Goal: Information Seeking & Learning: Learn about a topic

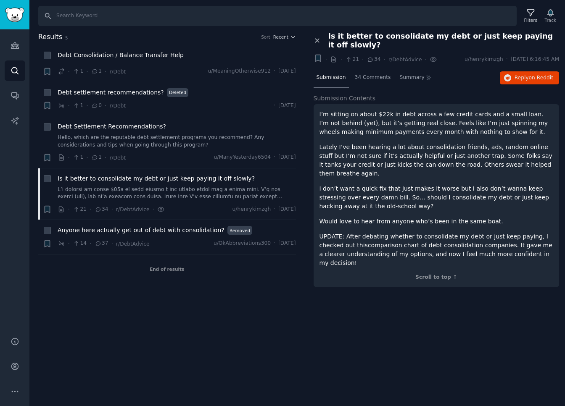
click at [315, 39] on icon at bounding box center [317, 41] width 4 height 4
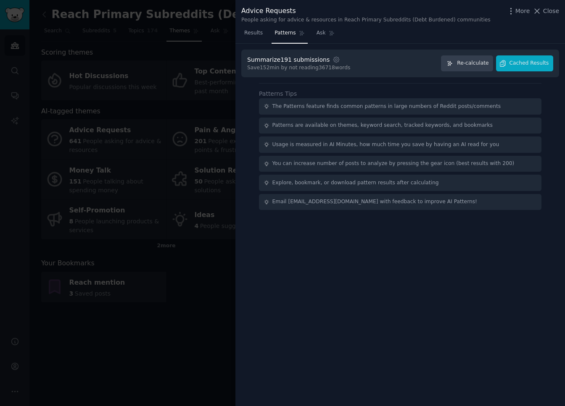
click at [220, 113] on div at bounding box center [282, 203] width 565 height 406
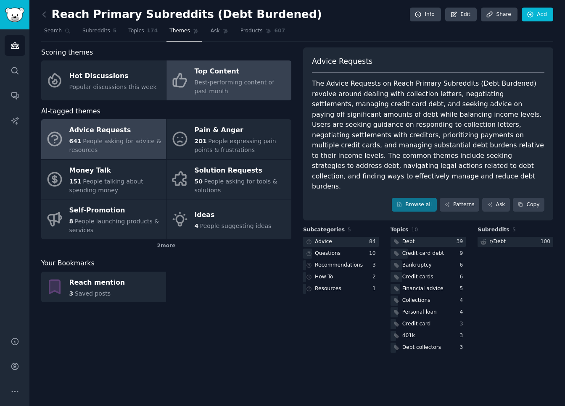
click at [225, 84] on span "Best-performing content of past month" at bounding box center [235, 87] width 80 height 16
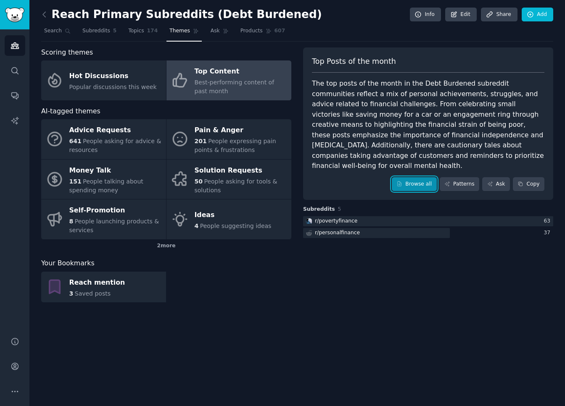
click at [409, 177] on link "Browse all" at bounding box center [414, 184] width 45 height 14
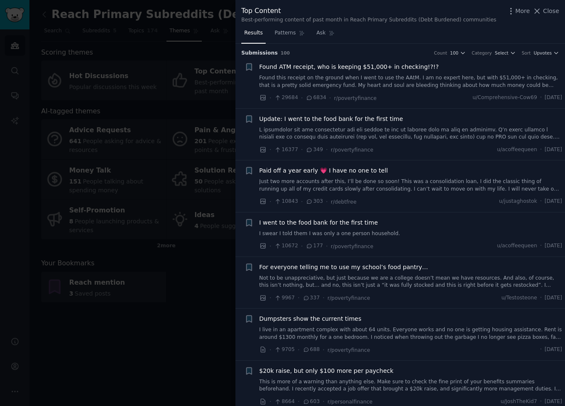
scroll to position [0, 0]
click at [403, 84] on link "Found this receipt on the ground when I went to use the AAtM. I am no expert he…" at bounding box center [410, 81] width 303 height 15
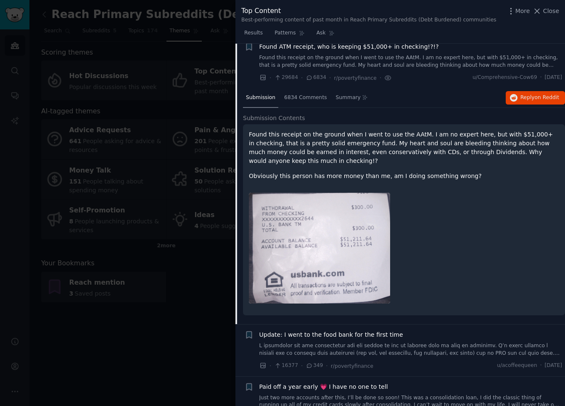
scroll to position [20, 0]
click at [408, 50] on span "Found ATM receipt, who is keeping $51,000+ in checking!?!?" at bounding box center [348, 47] width 179 height 9
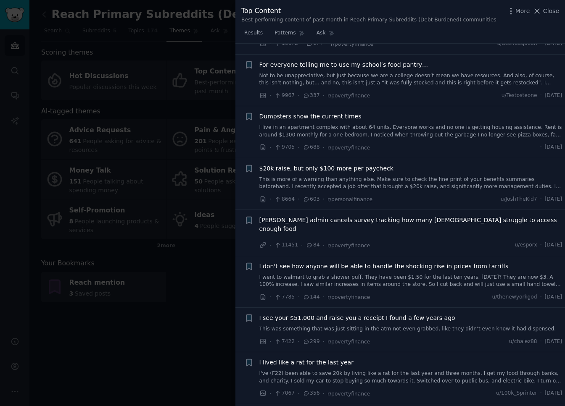
scroll to position [209, 0]
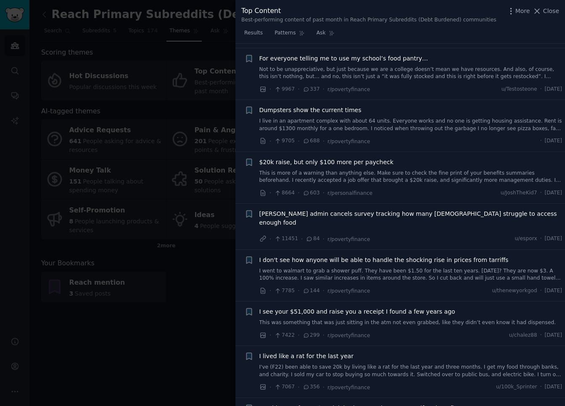
click at [405, 124] on link "I live in an apartment complex with about 64 units. Everyone works and no one i…" at bounding box center [410, 125] width 303 height 15
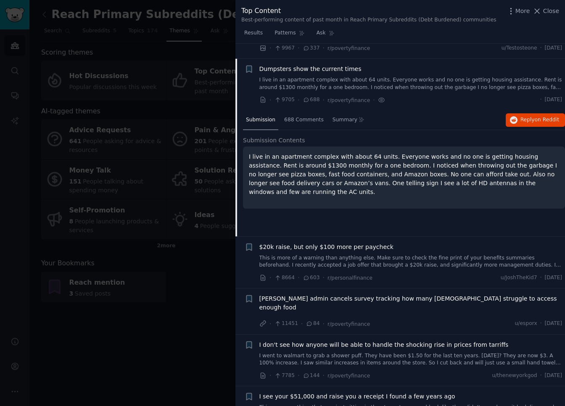
scroll to position [265, 0]
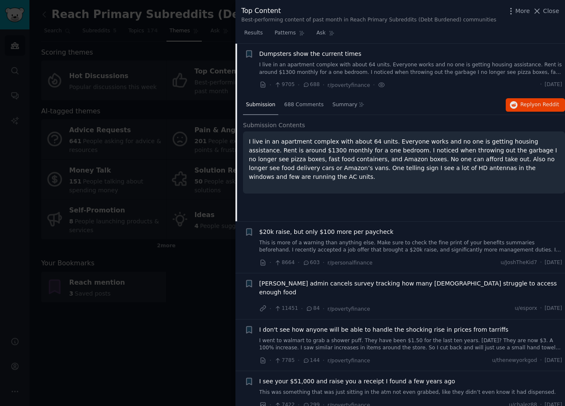
click at [417, 65] on link "I live in an apartment complex with about 64 units. Everyone works and no one i…" at bounding box center [410, 68] width 303 height 15
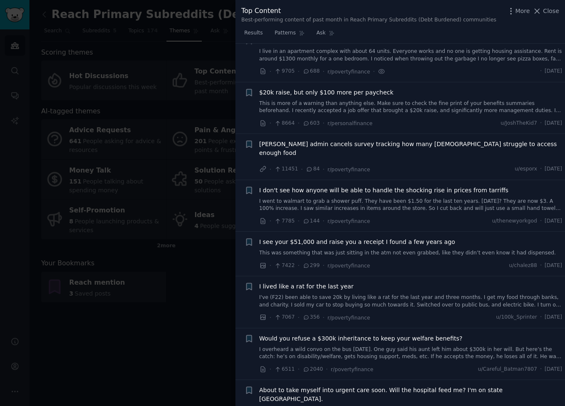
scroll to position [279, 0]
click at [400, 106] on link "This is more of a warning than anything else. Make sure to check the fine print…" at bounding box center [410, 107] width 303 height 15
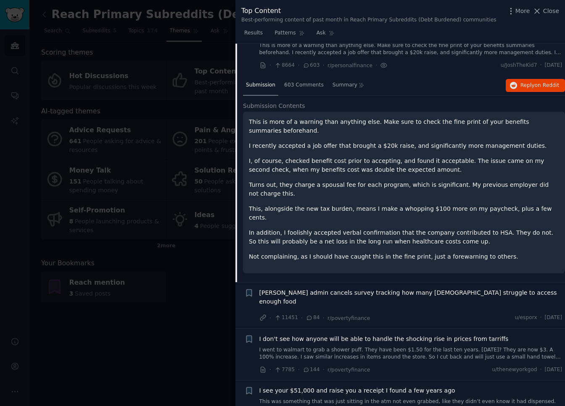
scroll to position [293, 0]
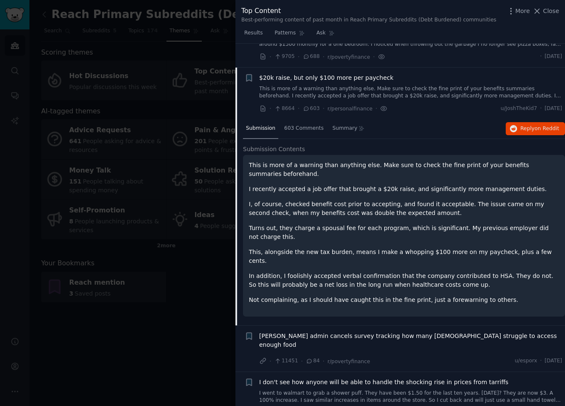
click at [405, 90] on link "This is more of a warning than anything else. Make sure to check the fine print…" at bounding box center [410, 92] width 303 height 15
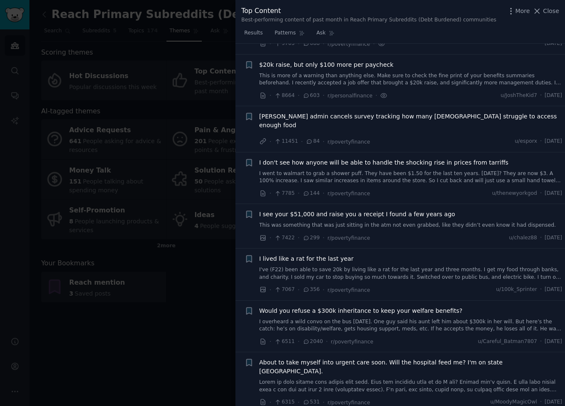
scroll to position [317, 0]
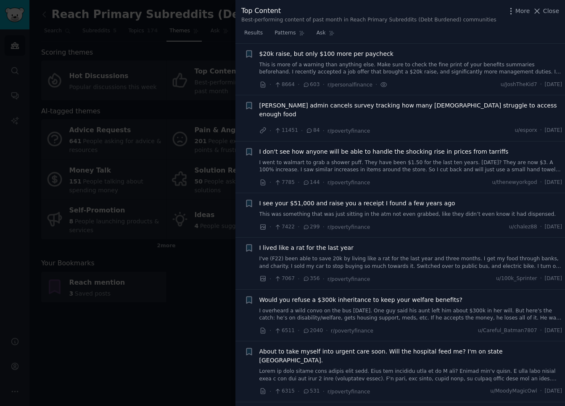
click at [177, 233] on div at bounding box center [282, 203] width 565 height 406
